Goal: Find specific page/section: Find specific page/section

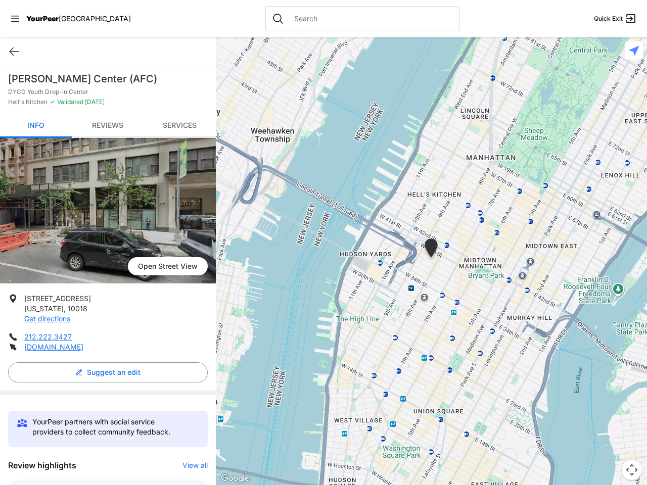
click at [15, 19] on icon at bounding box center [15, 19] width 8 height 6
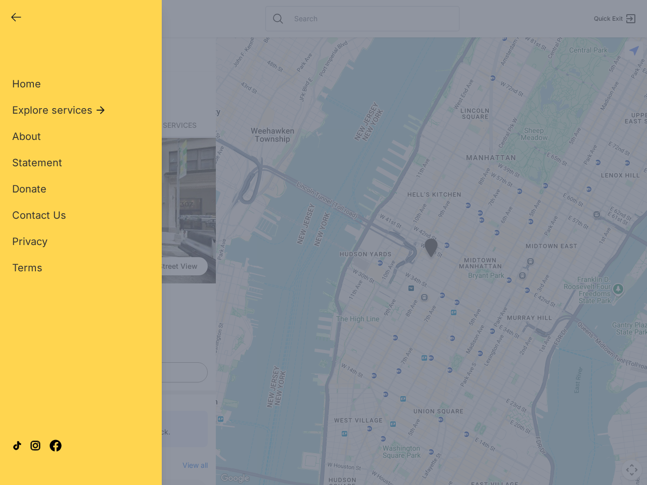
click at [14, 52] on div "Home Explore services About Statement Donate Contact Us Privacy Terms" at bounding box center [80, 159] width 137 height 230
click at [105, 372] on div "Single Adult Families Soup Kitchen Food Pantry Toiletries Restrooms Showers Lau…" at bounding box center [80, 231] width 137 height 374
click at [190, 465] on div "Close panel YourPeer [GEOGRAPHIC_DATA] Quick Exit Single Adult Families Soup Ki…" at bounding box center [323, 242] width 647 height 485
click at [431, 261] on div "Close panel YourPeer [GEOGRAPHIC_DATA] Quick Exit Single Adult Families Soup Ki…" at bounding box center [323, 242] width 647 height 485
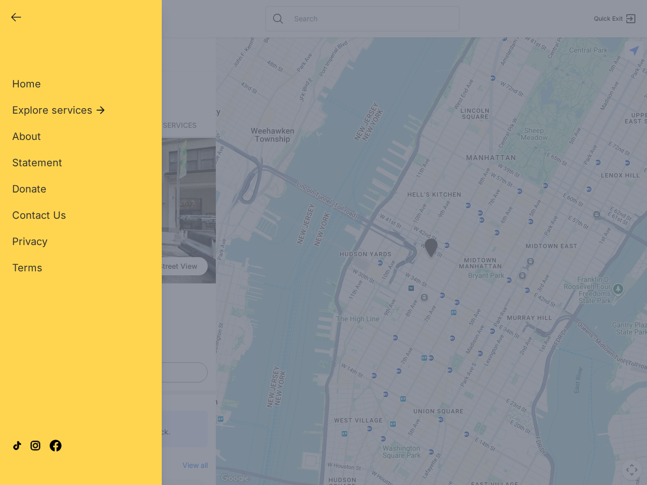
click at [431, 261] on div "Close panel YourPeer [GEOGRAPHIC_DATA] Quick Exit Single Adult Families Soup Ki…" at bounding box center [323, 242] width 647 height 485
click at [431, 250] on div "Close panel YourPeer [GEOGRAPHIC_DATA] Quick Exit Single Adult Families Soup Ki…" at bounding box center [323, 242] width 647 height 485
click at [632, 470] on div "Close panel YourPeer [GEOGRAPHIC_DATA] Quick Exit Single Adult Families Soup Ki…" at bounding box center [323, 242] width 647 height 485
click at [634, 51] on div "Close panel YourPeer [GEOGRAPHIC_DATA] Quick Exit Single Adult Families Soup Ki…" at bounding box center [323, 242] width 647 height 485
